Goal: Task Accomplishment & Management: Use online tool/utility

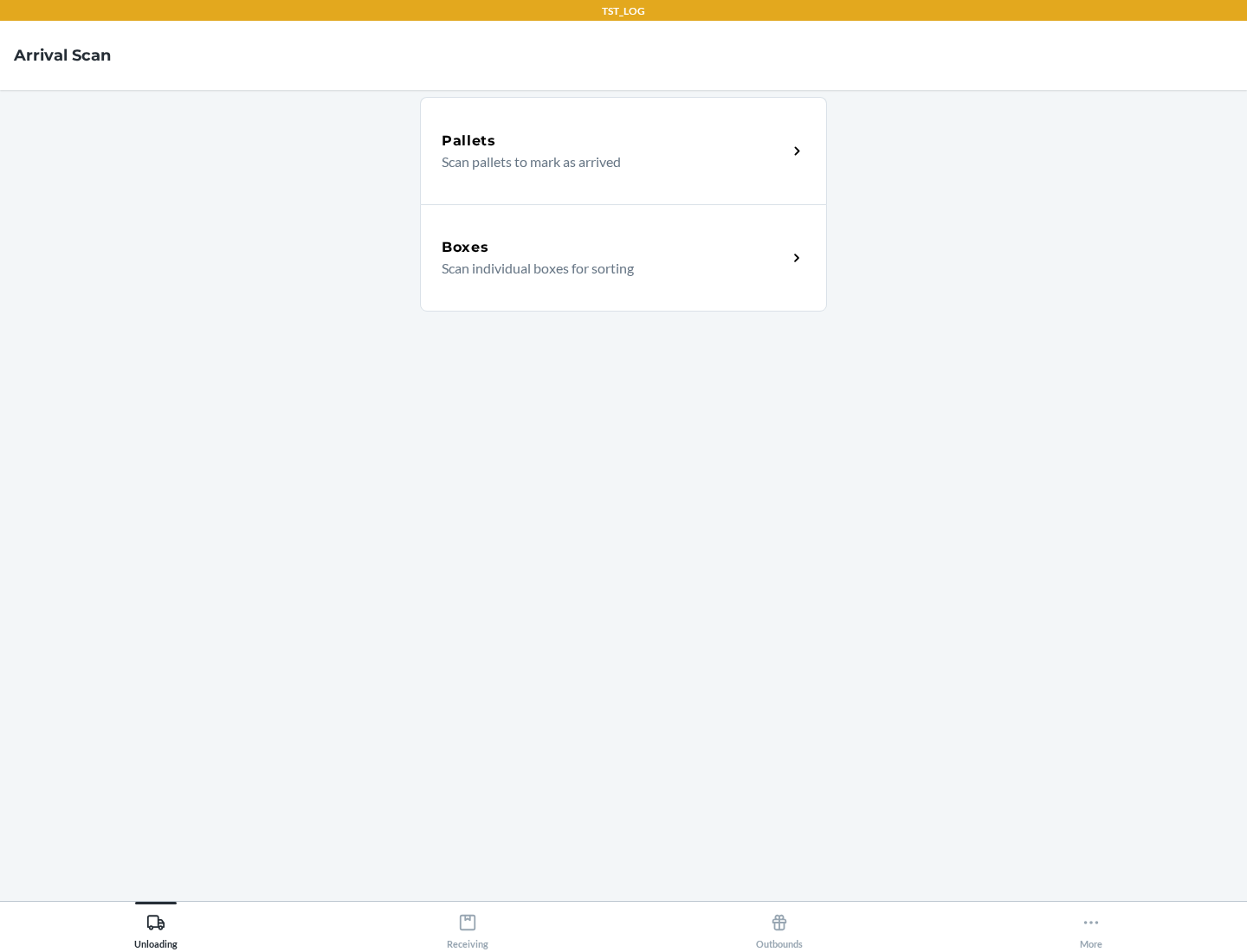
click at [614, 248] on div "Boxes" at bounding box center [614, 248] width 345 height 21
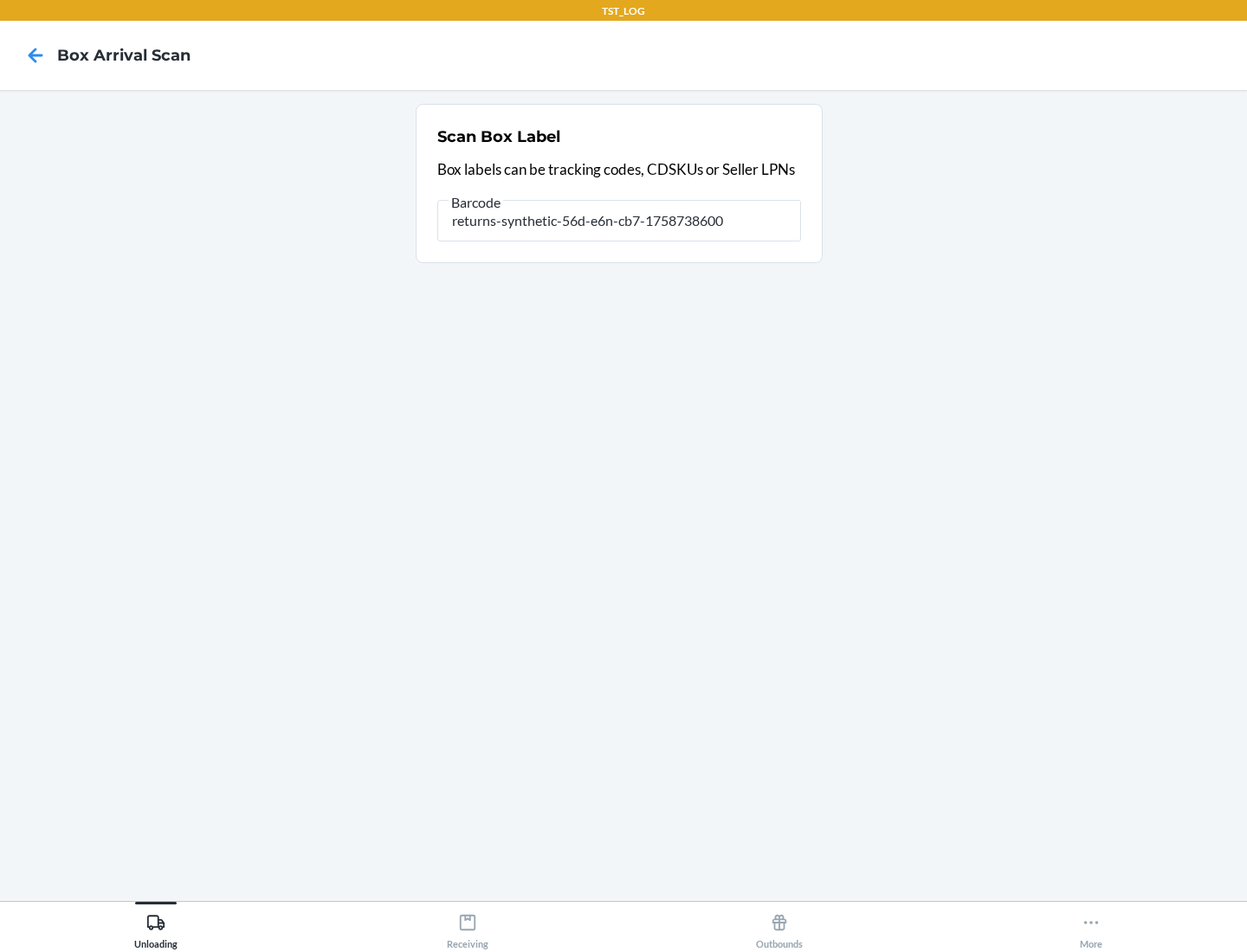
type input "returns-synthetic-56d-e6n-cb7-1758738600"
